Goal: Task Accomplishment & Management: Manage account settings

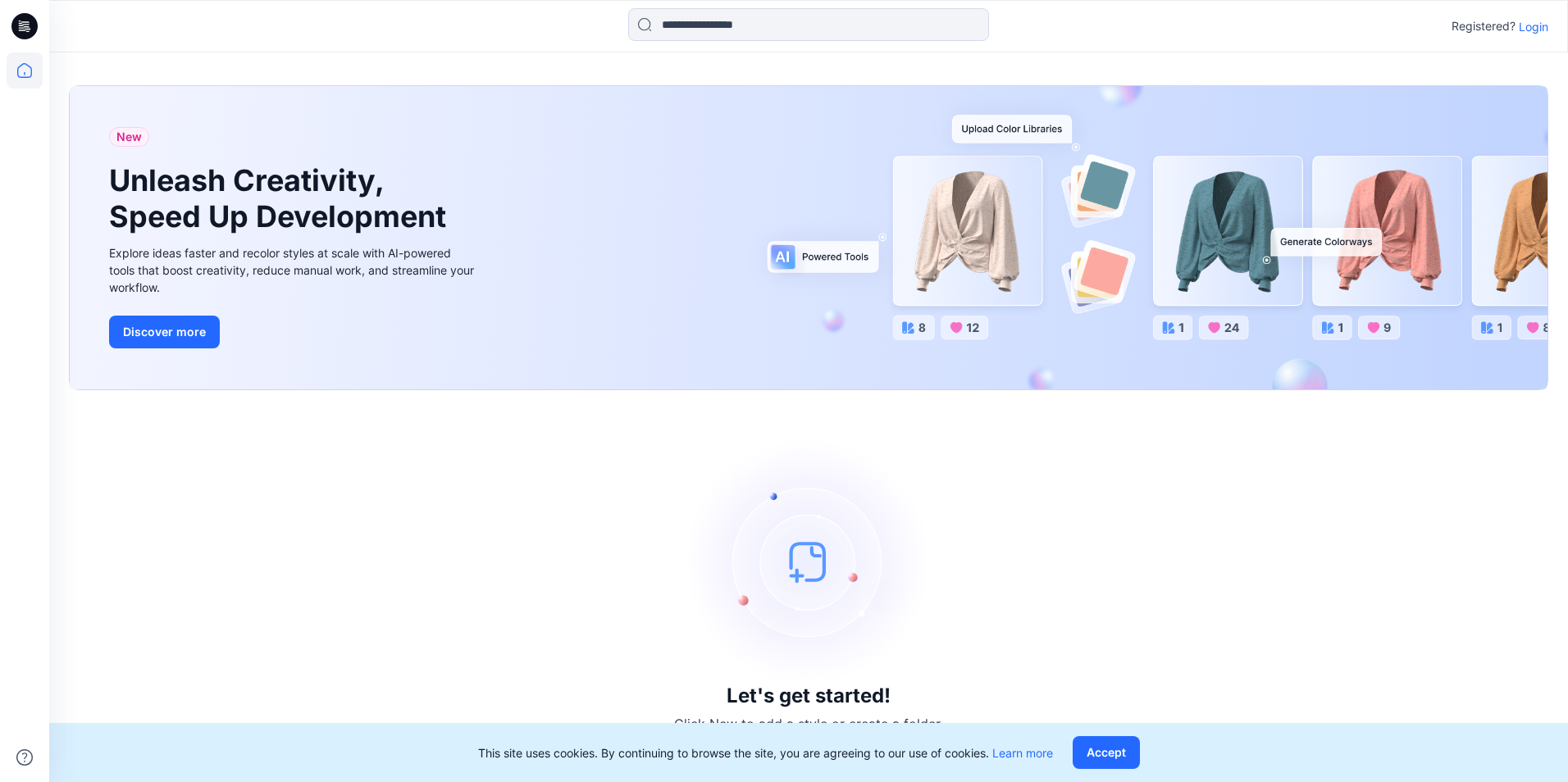
click at [1533, 19] on p "Login" at bounding box center [1533, 26] width 30 height 17
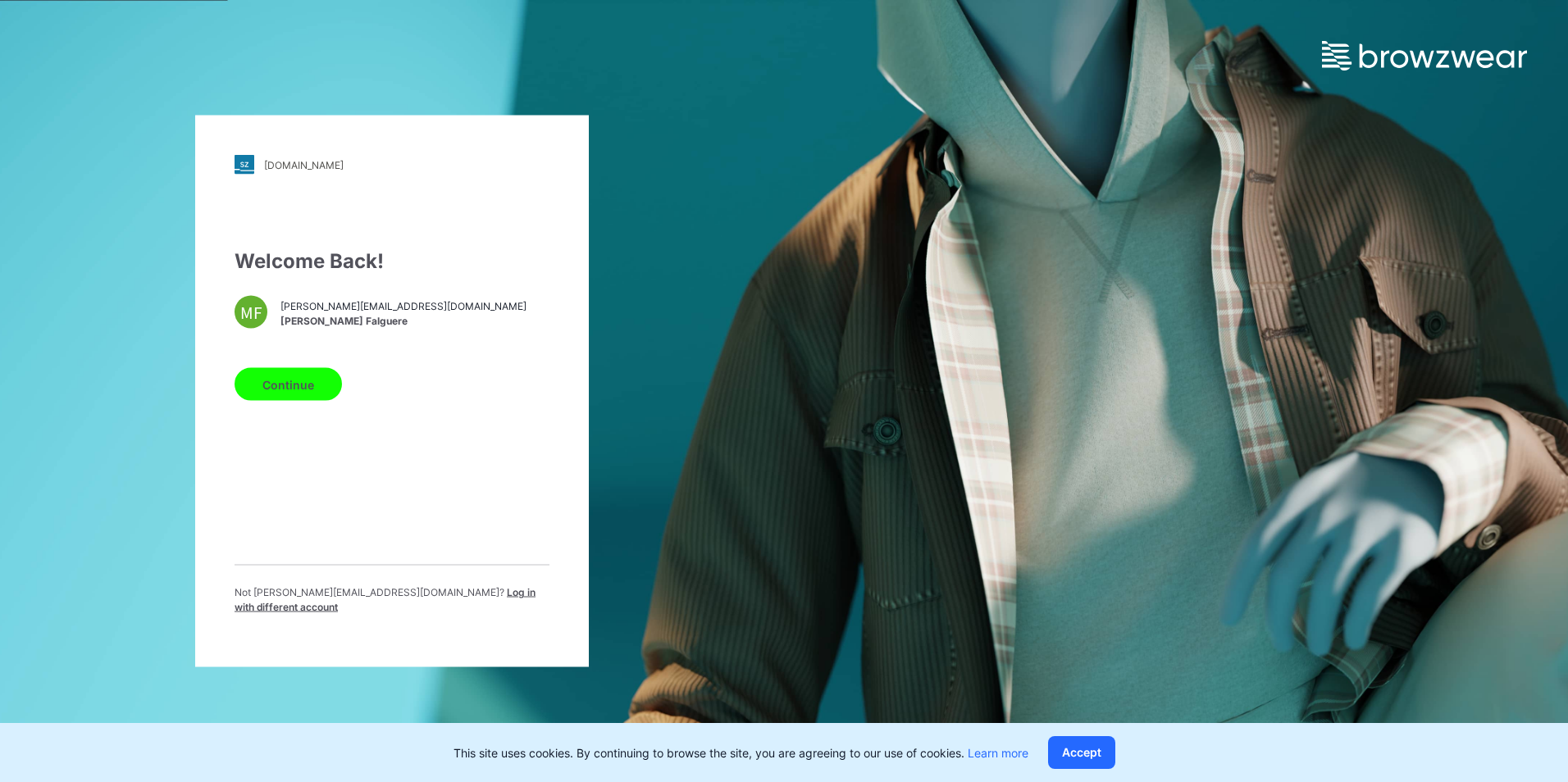
click at [289, 395] on button "Continue" at bounding box center [288, 384] width 108 height 33
